Goal: Find specific page/section: Find specific page/section

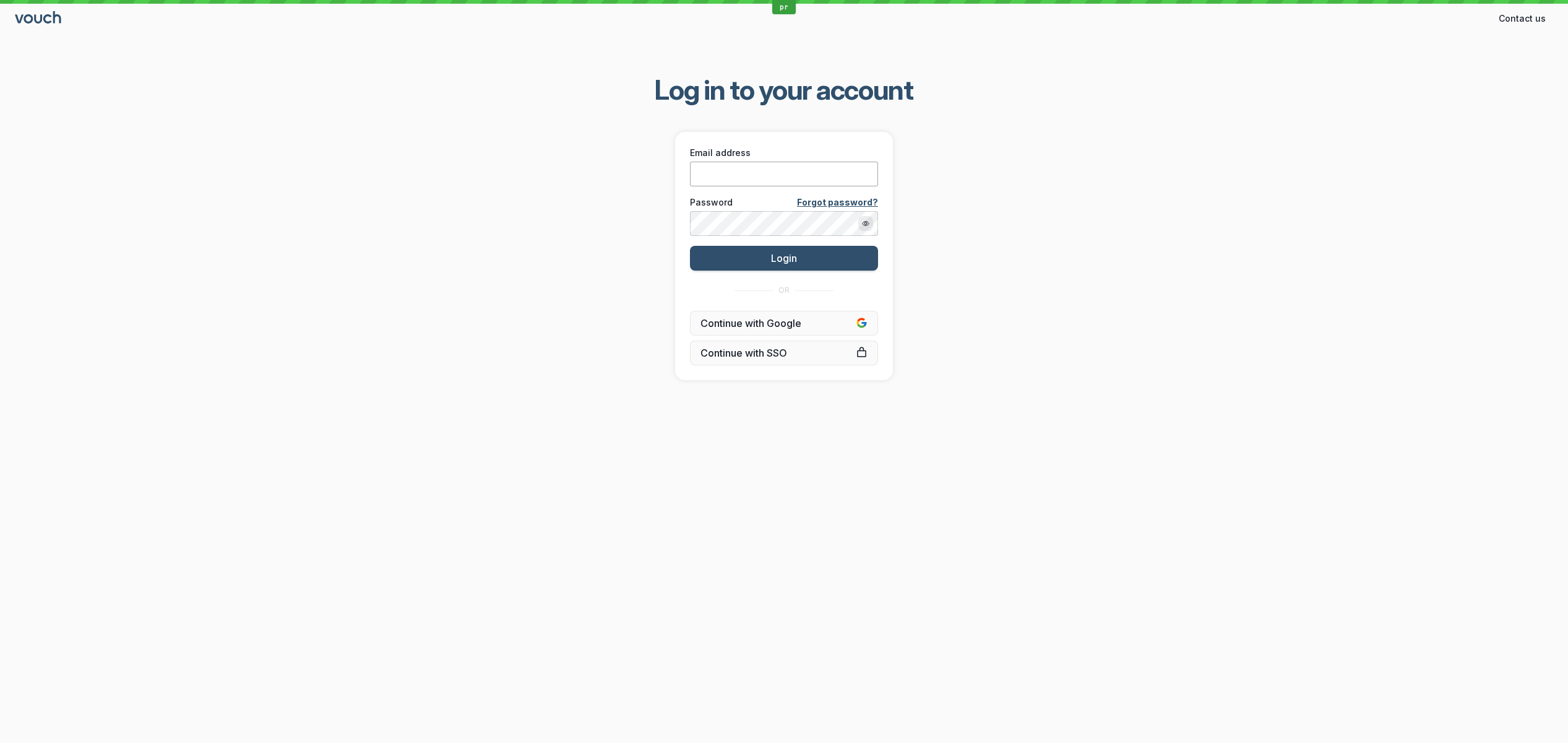
click at [729, 175] on input "Email address" at bounding box center [784, 174] width 188 height 25
paste input "[PERSON_NAME][EMAIL_ADDRESS][DOMAIN_NAME]"
type input "[PERSON_NAME][EMAIL_ADDRESS][DOMAIN_NAME]"
click at [594, 234] on div "Log in to your account Email address [PERSON_NAME][EMAIL_ADDRESS][DOMAIN_NAME] …" at bounding box center [784, 225] width 1568 height 347
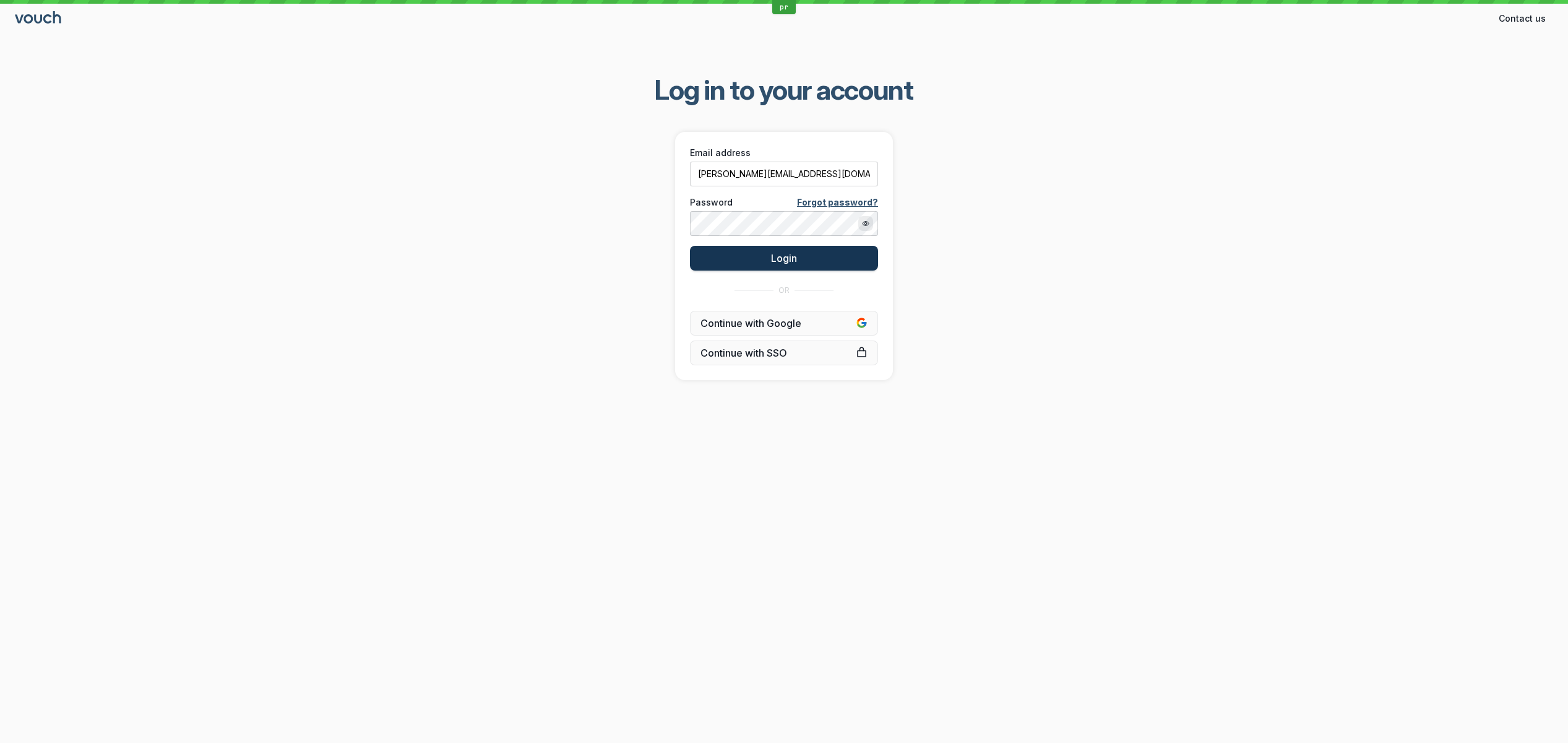
click at [725, 266] on button "Login" at bounding box center [784, 257] width 188 height 25
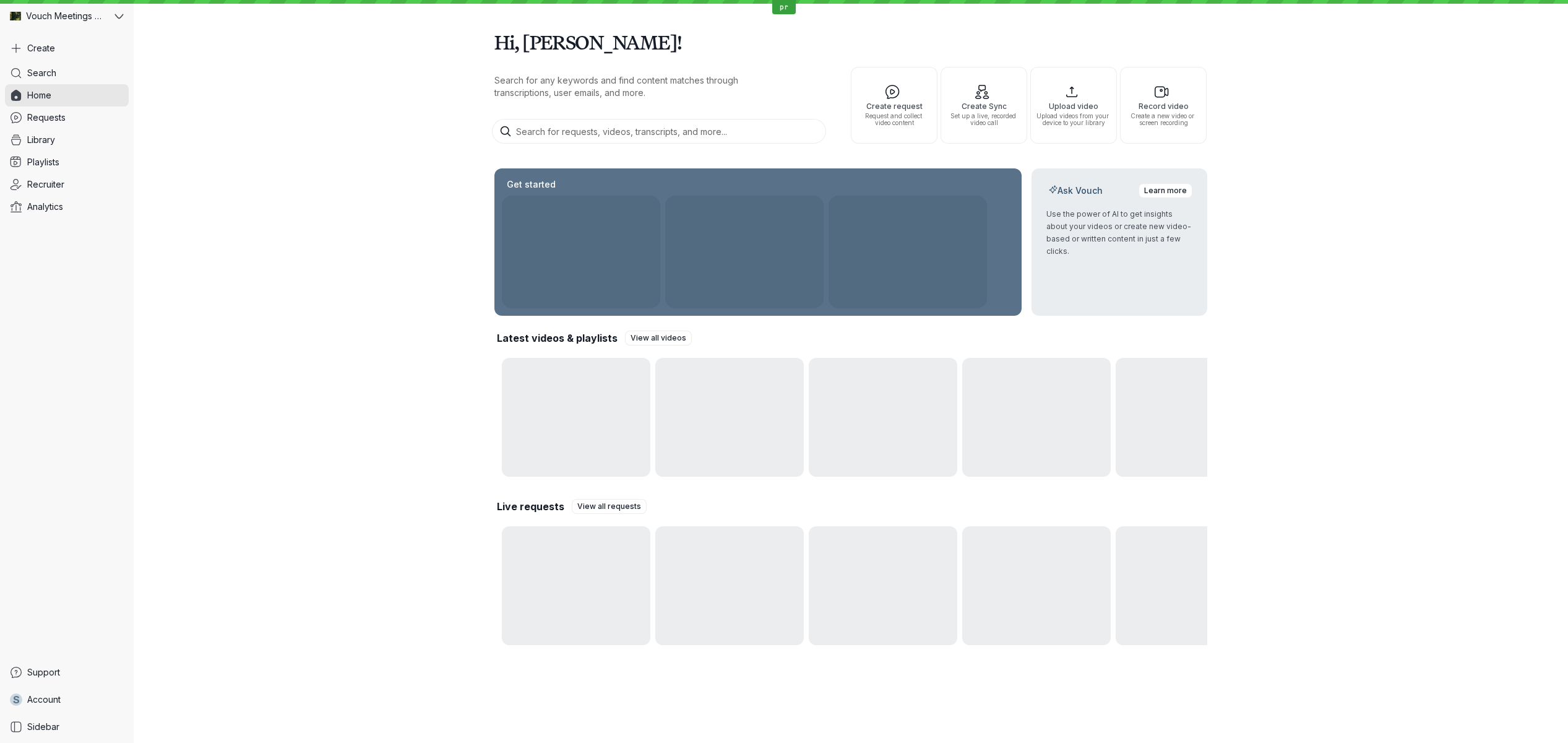
click at [429, 482] on div "Hi, [PERSON_NAME]! Search for any keywords and find content matches through tra…" at bounding box center [851, 333] width 1434 height 667
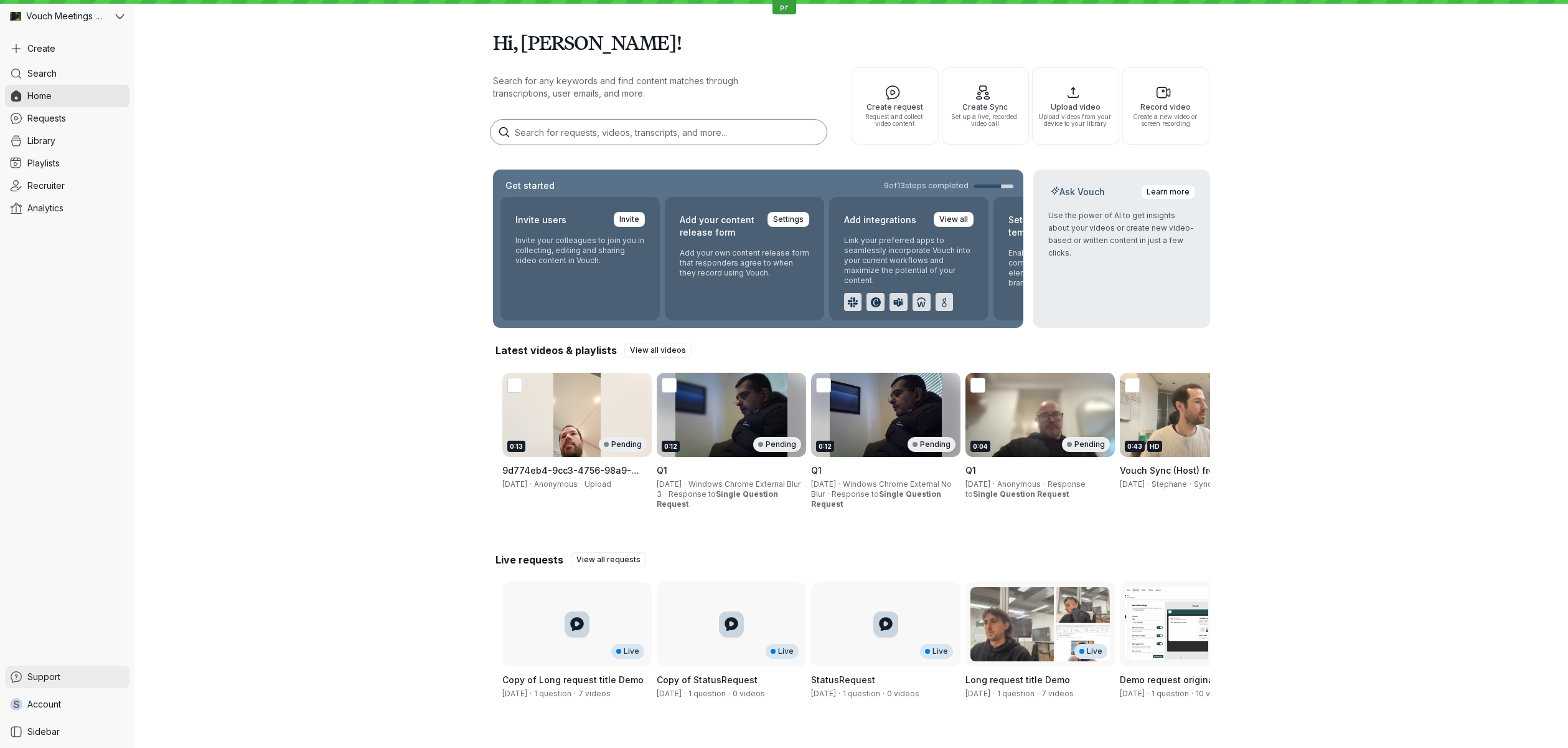
click at [64, 674] on link "Support" at bounding box center [66, 676] width 124 height 22
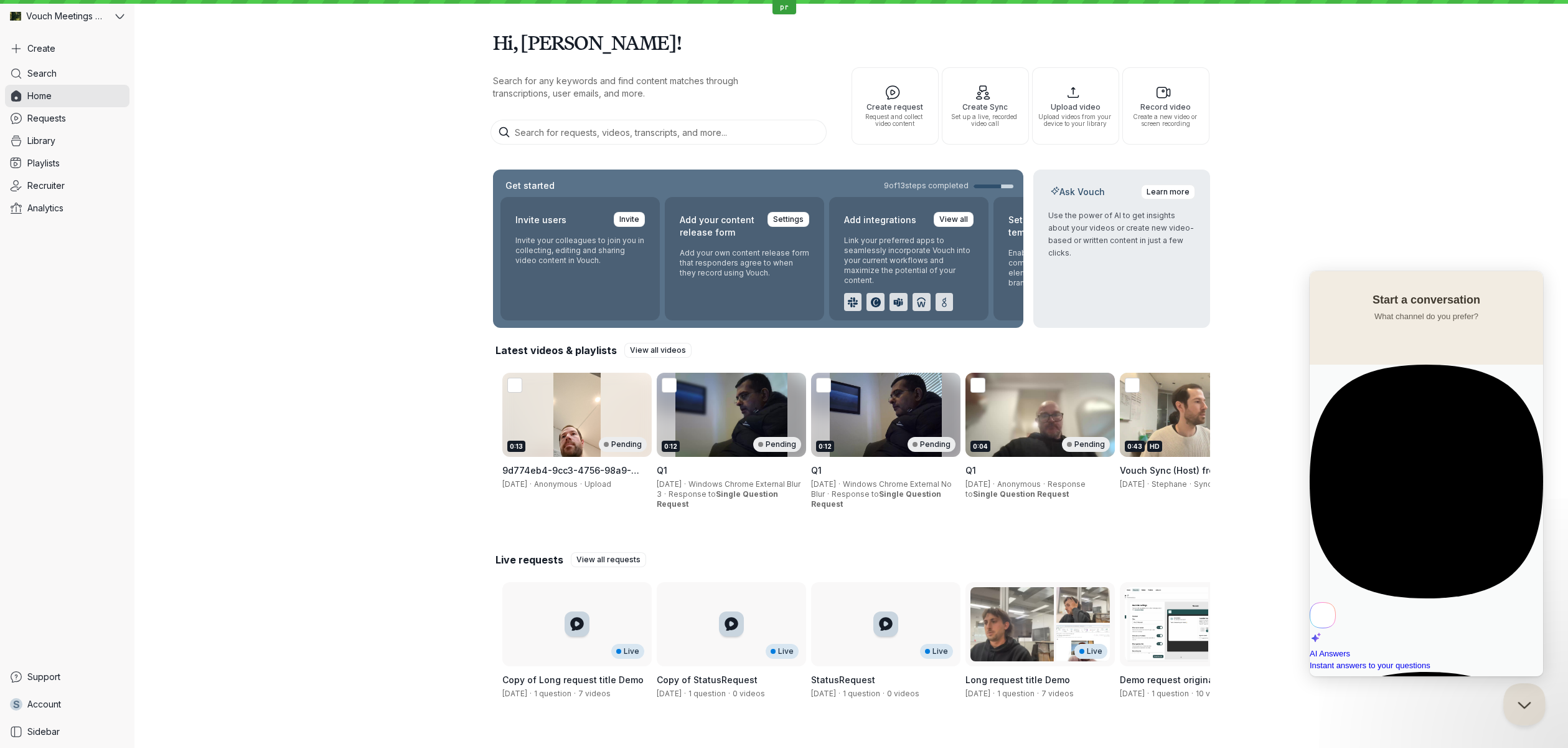
click at [1524, 707] on button "Close Beacon popover" at bounding box center [1522, 701] width 38 height 38
